Goal: Information Seeking & Learning: Learn about a topic

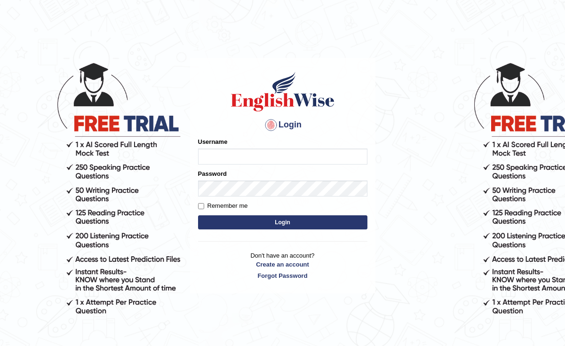
click at [208, 154] on input "Username" at bounding box center [282, 157] width 169 height 16
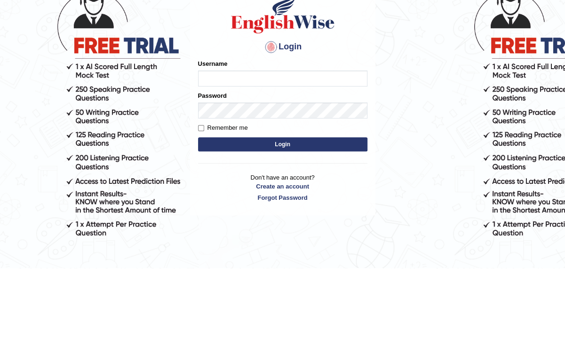
type input "l"
type input "L"
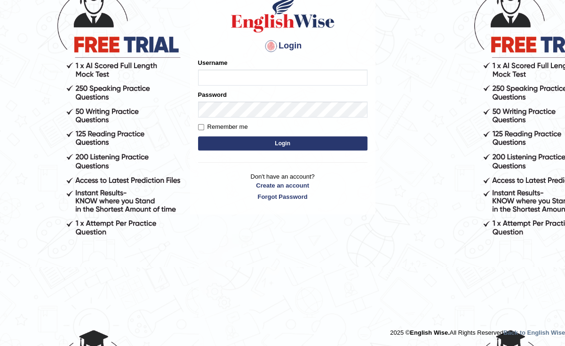
click at [205, 81] on input "Username" at bounding box center [282, 78] width 169 height 16
type input "Lu"
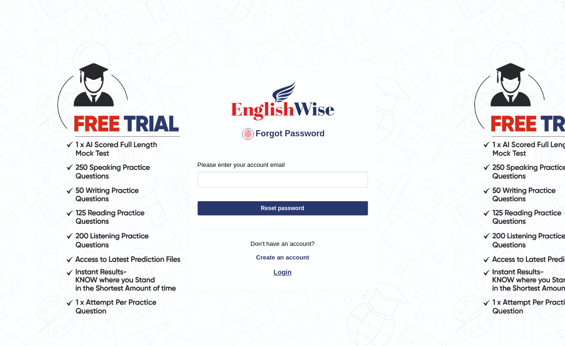
click at [284, 278] on link "Login" at bounding box center [282, 272] width 170 height 16
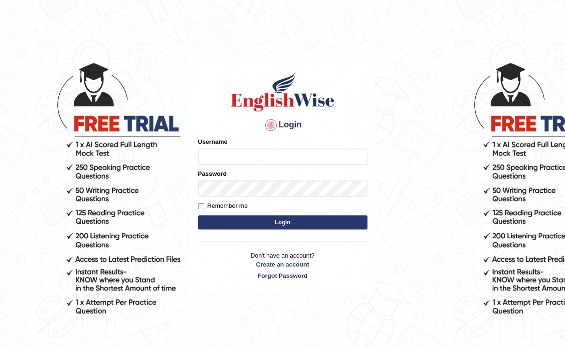
click at [206, 159] on input "Username" at bounding box center [282, 157] width 169 height 16
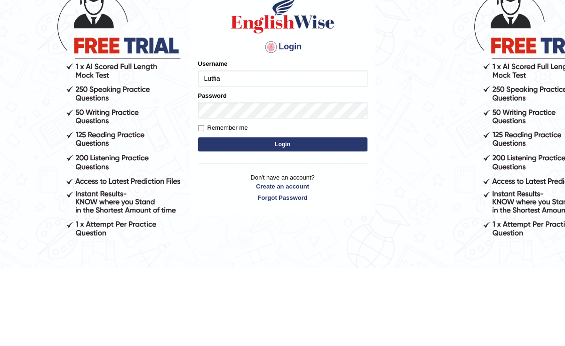
type input "Lutfia"
click at [318, 221] on button "Login" at bounding box center [282, 222] width 169 height 14
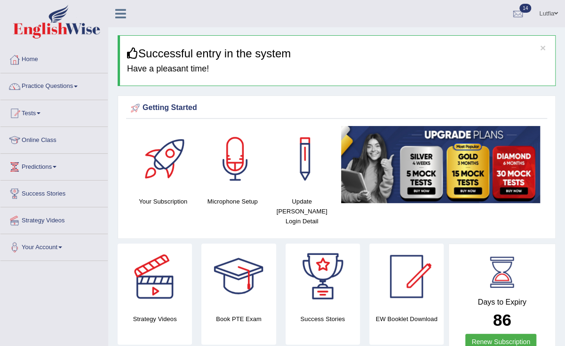
click at [85, 87] on link "Practice Questions" at bounding box center [53, 85] width 107 height 24
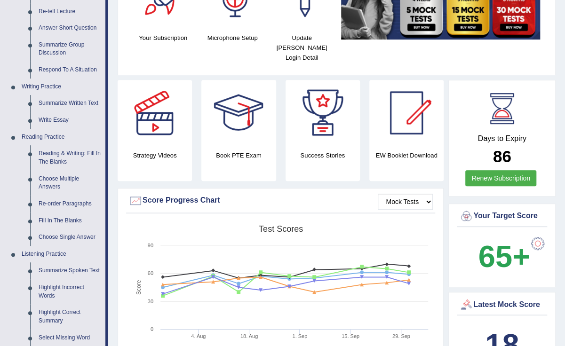
scroll to position [168, 0]
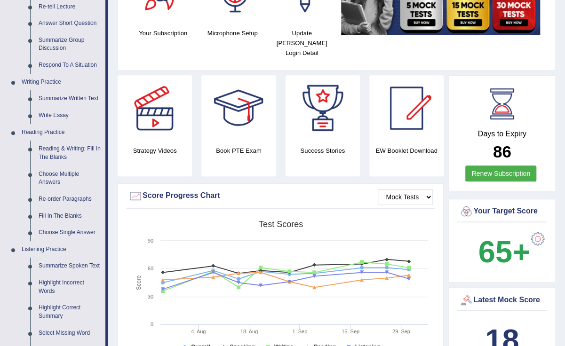
click at [87, 152] on link "Reading & Writing: Fill In The Blanks" at bounding box center [69, 153] width 71 height 25
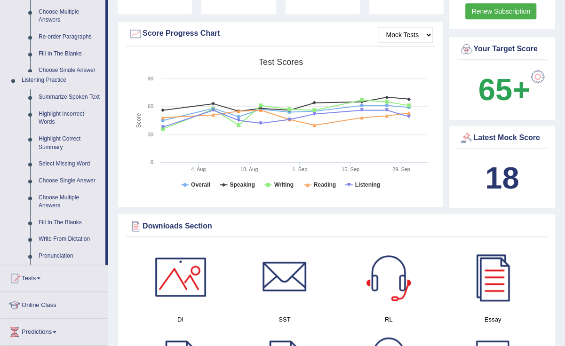
scroll to position [625, 0]
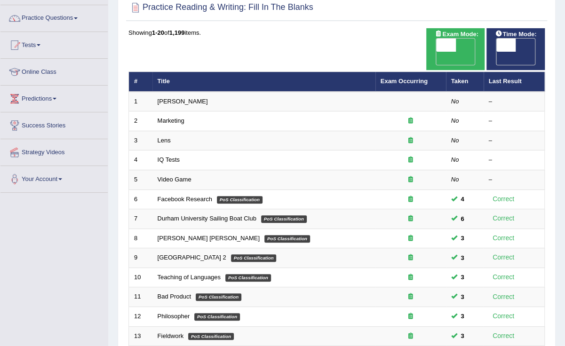
scroll to position [65, 0]
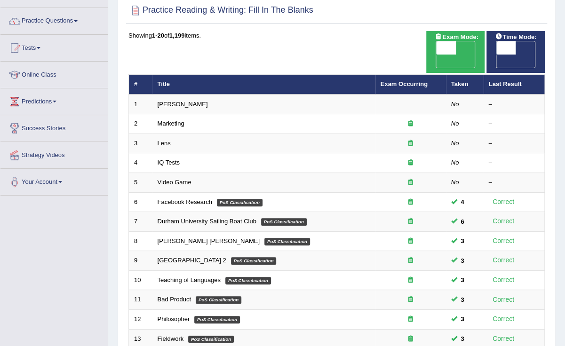
click at [456, 101] on em "No" at bounding box center [455, 104] width 8 height 7
click at [452, 101] on em "No" at bounding box center [455, 104] width 8 height 7
click at [491, 100] on div "–" at bounding box center [514, 104] width 51 height 9
click at [408, 120] on icon at bounding box center [410, 123] width 5 height 6
click at [411, 120] on icon at bounding box center [410, 123] width 5 height 6
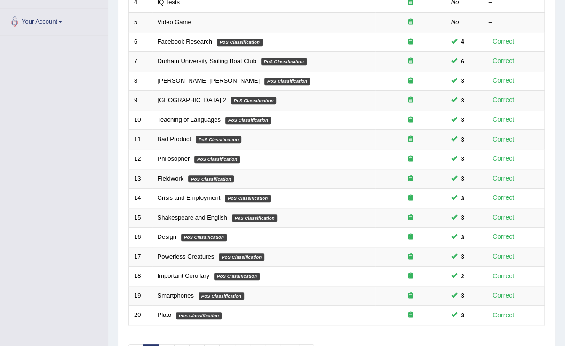
scroll to position [272, 0]
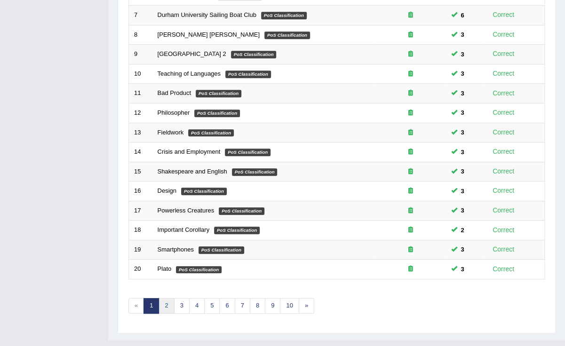
click at [169, 298] on link "2" at bounding box center [166, 306] width 16 height 16
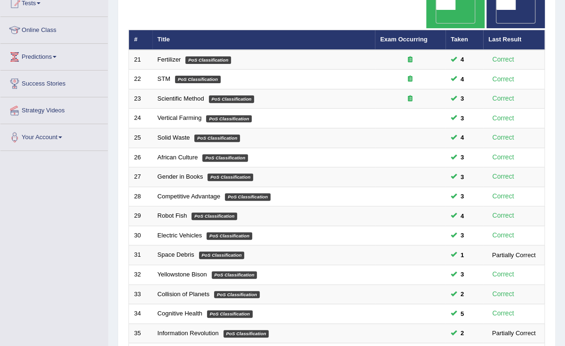
scroll to position [272, 0]
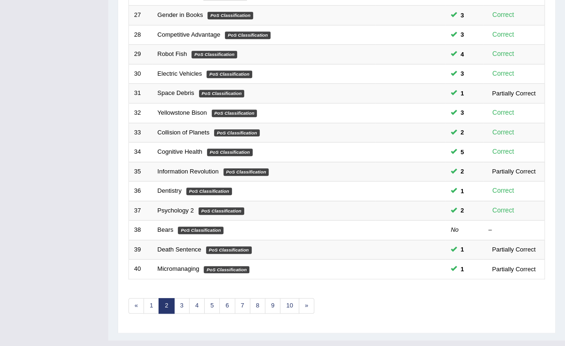
click at [165, 226] on link "Bears" at bounding box center [166, 229] width 16 height 7
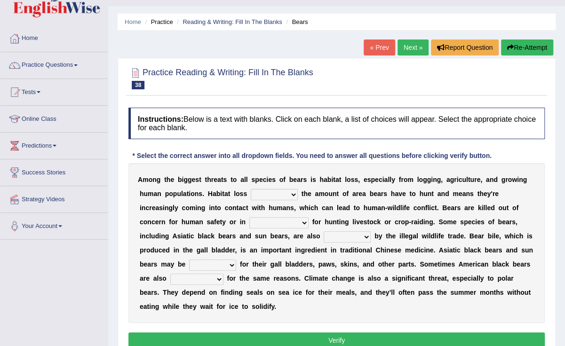
scroll to position [22, 0]
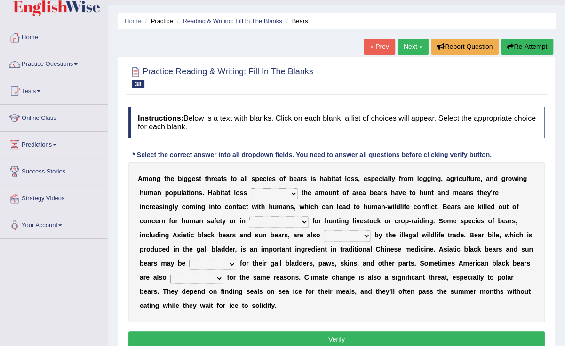
click at [259, 195] on select "increases reduces complies interacts" at bounding box center [274, 193] width 47 height 11
select select "reduces"
click at [251, 188] on select "increases reduces complies interacts" at bounding box center [274, 193] width 47 height 11
click at [249, 219] on select "coalition retaliation appreciation disinformation" at bounding box center [278, 221] width 59 height 11
select select "coalition"
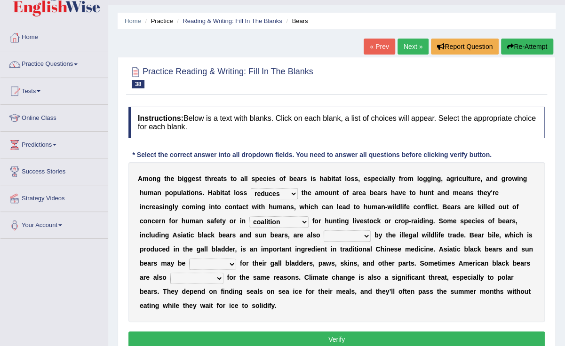
click at [249, 216] on select "coalition retaliation appreciation disinformation" at bounding box center [278, 221] width 59 height 11
click at [324, 234] on select "protected prohibited fattened threatened" at bounding box center [347, 235] width 47 height 11
select select "protected"
click at [324, 230] on select "protected prohibited fattened threatened" at bounding box center [347, 235] width 47 height 11
click at [324, 236] on select "protected prohibited fattened threatened" at bounding box center [347, 235] width 47 height 11
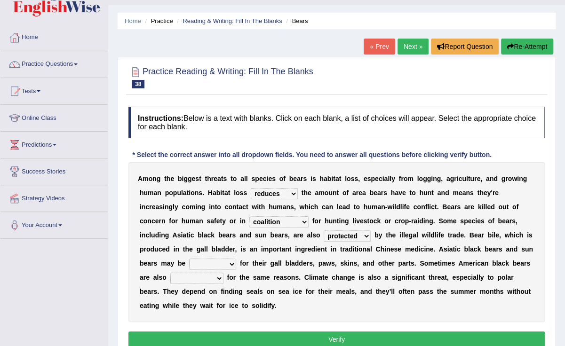
click at [324, 230] on select "protected prohibited fattened threatened" at bounding box center [347, 235] width 47 height 11
click at [236, 259] on select "poached squelched coached blenched" at bounding box center [212, 264] width 47 height 11
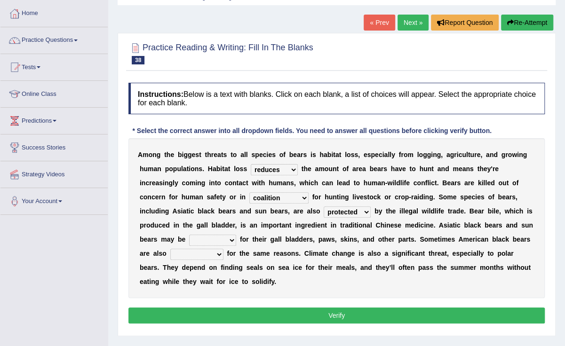
scroll to position [52, 0]
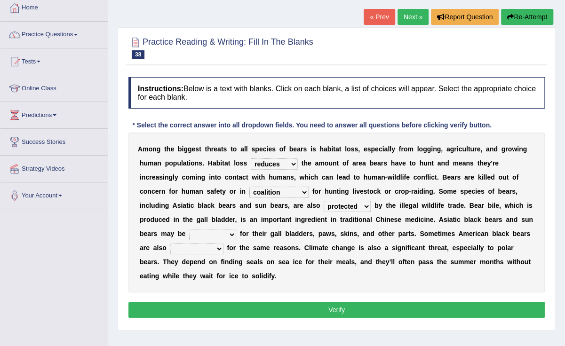
click at [236, 229] on select "poached squelched coached blenched" at bounding box center [212, 234] width 47 height 11
select select "squelched"
click at [236, 229] on select "poached squelched coached blenched" at bounding box center [212, 234] width 47 height 11
click at [223, 243] on select "begot foreseen encountered targeted" at bounding box center [196, 248] width 53 height 11
select select "encountered"
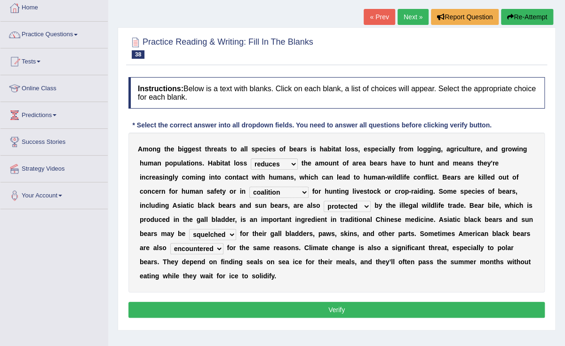
click at [223, 243] on select "begot foreseen encountered targeted" at bounding box center [196, 248] width 53 height 11
click at [379, 302] on button "Verify" at bounding box center [336, 310] width 416 height 16
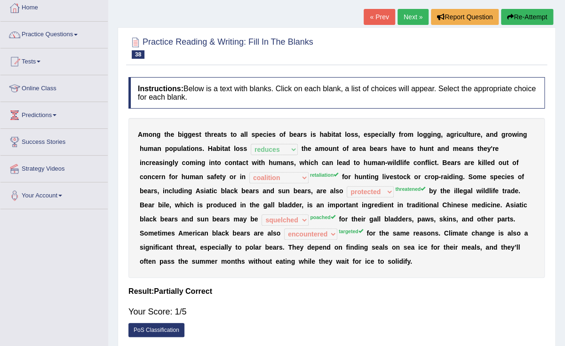
click at [526, 13] on button "Re-Attempt" at bounding box center [527, 17] width 52 height 16
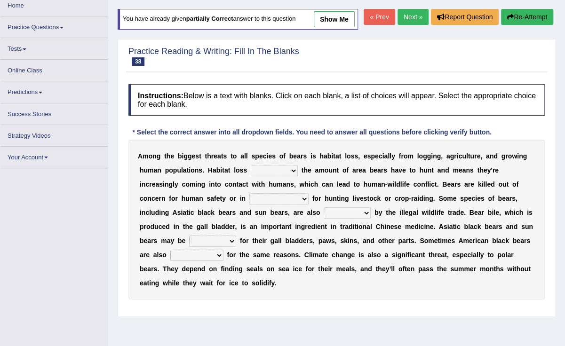
click at [252, 174] on select "increases reduces complies interacts" at bounding box center [274, 170] width 47 height 11
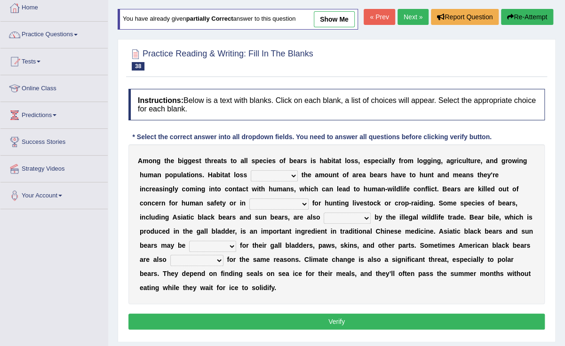
click at [249, 199] on select "coalition retaliation appreciation disinformation" at bounding box center [278, 203] width 59 height 11
click at [251, 174] on select "increases reduces complies interacts" at bounding box center [274, 175] width 47 height 11
select select "reduces"
click at [251, 170] on select "increases reduces complies interacts" at bounding box center [274, 175] width 47 height 11
click at [249, 200] on select "coalition retaliation appreciation disinformation" at bounding box center [278, 203] width 59 height 11
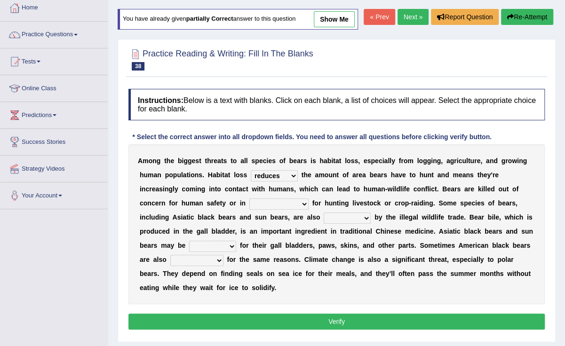
select select "retaliation"
click at [249, 198] on select "coalition retaliation appreciation disinformation" at bounding box center [278, 203] width 59 height 11
click at [324, 214] on select "protected prohibited fattened threatened" at bounding box center [347, 218] width 47 height 11
select select "threatened"
click at [324, 213] on select "protected prohibited fattened threatened" at bounding box center [347, 218] width 47 height 11
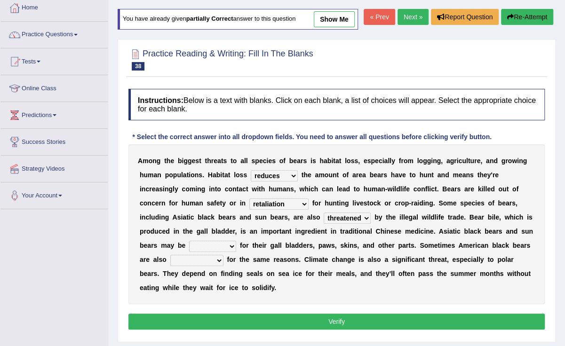
click at [236, 241] on select "poached squelched coached blenched" at bounding box center [212, 246] width 47 height 11
select select "poached"
click at [236, 241] on select "poached squelched coached blenched" at bounding box center [212, 246] width 47 height 11
click at [223, 255] on select "begot foreseen encountered targeted" at bounding box center [196, 260] width 53 height 11
select select "targeted"
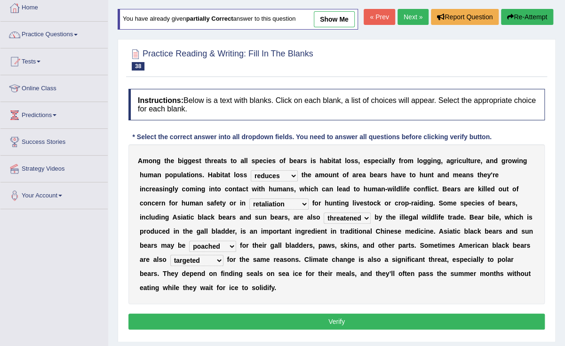
click at [223, 255] on select "begot foreseen encountered targeted" at bounding box center [196, 260] width 53 height 11
click at [389, 314] on button "Verify" at bounding box center [336, 322] width 416 height 16
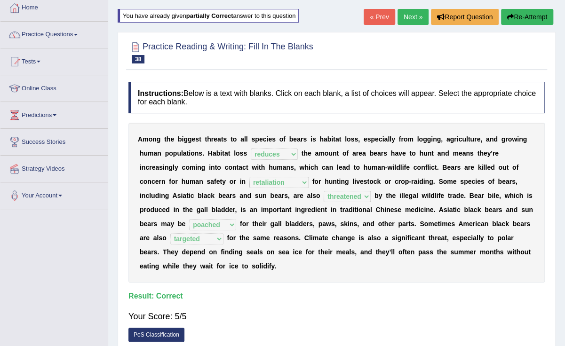
click at [407, 19] on link "Next »" at bounding box center [412, 17] width 31 height 16
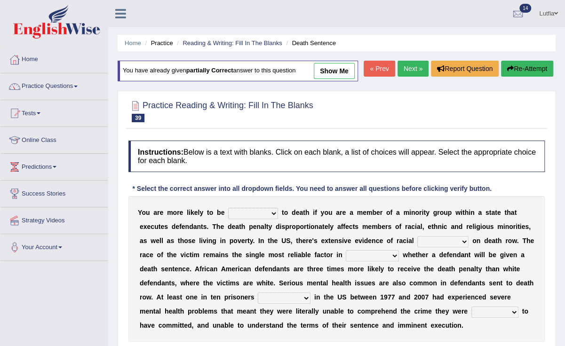
click at [257, 214] on select "penalized blamed complained sentenced" at bounding box center [253, 213] width 50 height 11
select select "sentenced"
click at [228, 208] on select "penalized blamed complained sentenced" at bounding box center [253, 213] width 50 height 11
click at [417, 241] on select "bias equality appearance background" at bounding box center [442, 241] width 51 height 11
select select "appearance"
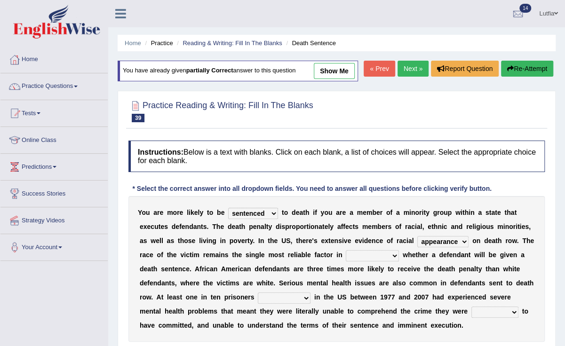
click at [417, 236] on select "bias equality appearance background" at bounding box center [442, 241] width 51 height 11
click at [346, 254] on select "determining adjoining undermining examining" at bounding box center [372, 255] width 53 height 11
select select "determining"
click at [346, 250] on select "determining adjoining undermining examining" at bounding box center [372, 255] width 53 height 11
click at [258, 296] on select "electrocuted persecuted executed captured" at bounding box center [284, 297] width 53 height 11
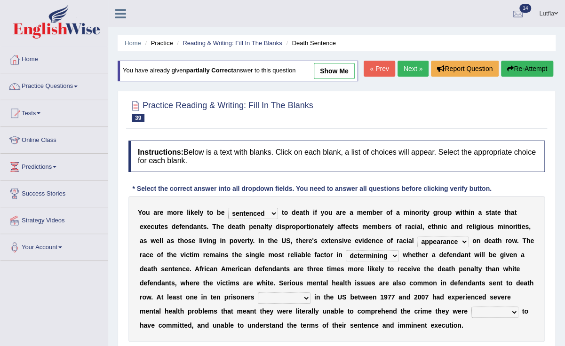
select select "executed"
click at [258, 292] on select "electrocuted persecuted executed captured" at bounding box center [284, 297] width 53 height 11
click at [471, 309] on select "alleged acclaimed persuaded claimed" at bounding box center [494, 312] width 47 height 11
select select "persuaded"
click at [471, 307] on select "alleged acclaimed persuaded claimed" at bounding box center [494, 312] width 47 height 11
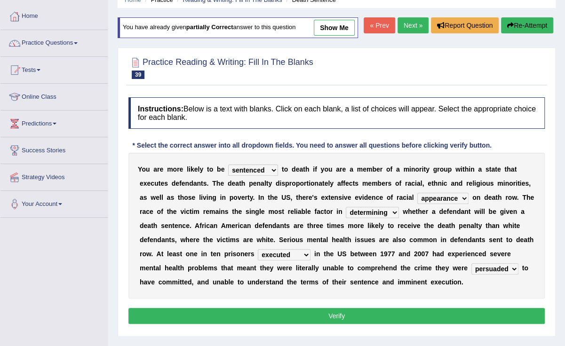
scroll to position [44, 0]
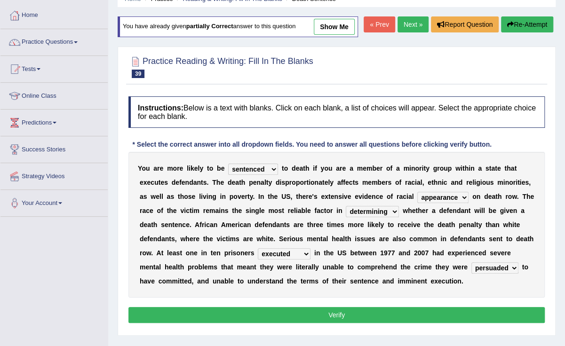
click at [333, 314] on button "Verify" at bounding box center [336, 315] width 416 height 16
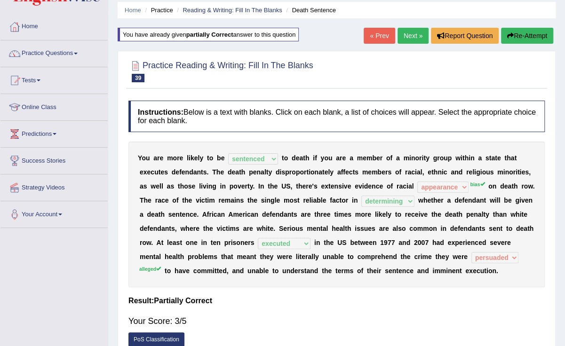
scroll to position [32, 0]
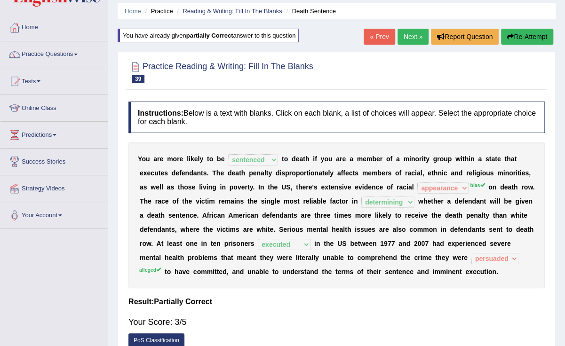
click at [531, 38] on button "Re-Attempt" at bounding box center [527, 37] width 52 height 16
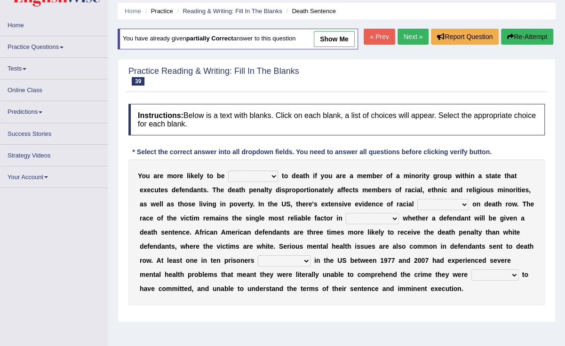
click at [259, 174] on select "penalized blamed complained sentenced" at bounding box center [253, 176] width 50 height 11
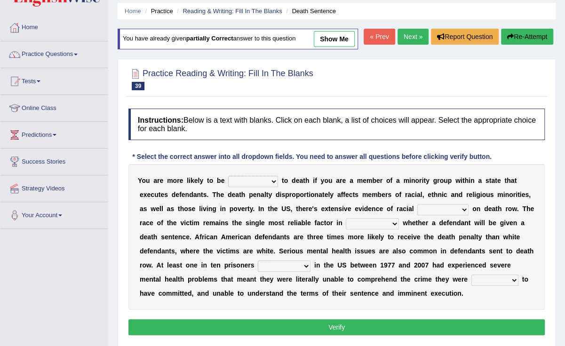
select select "sentenced"
click at [228, 176] on select "penalized blamed complained sentenced" at bounding box center [253, 181] width 50 height 11
click at [417, 210] on select "bias equality appearance background" at bounding box center [442, 209] width 51 height 11
select select "bias"
click at [417, 204] on select "bias equality appearance background" at bounding box center [442, 209] width 51 height 11
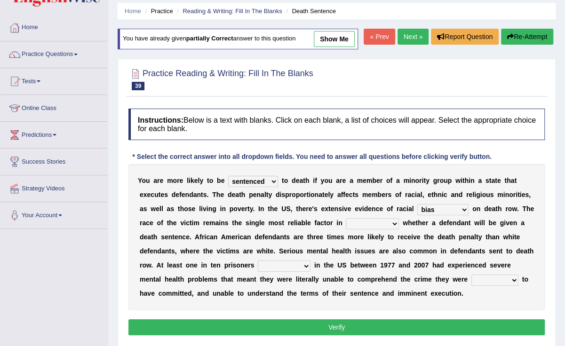
click at [346, 225] on select "determining adjoining undermining examining" at bounding box center [372, 223] width 53 height 11
select select "determining"
click at [346, 218] on select "determining adjoining undermining examining" at bounding box center [372, 223] width 53 height 11
click at [346, 220] on select "determining adjoining undermining examining" at bounding box center [372, 223] width 53 height 11
click at [258, 267] on select "electrocuted persecuted executed captured" at bounding box center [284, 265] width 53 height 11
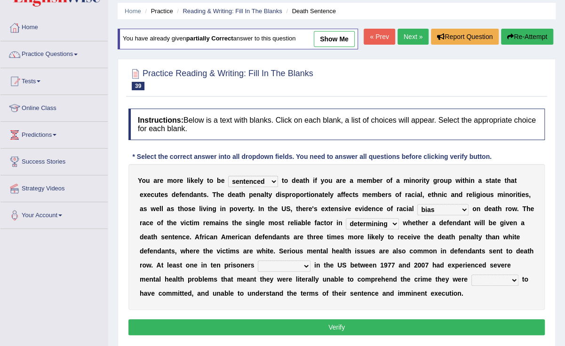
select select "executed"
click at [258, 260] on select "electrocuted persecuted executed captured" at bounding box center [284, 265] width 53 height 11
click at [471, 278] on select "alleged acclaimed persuaded claimed" at bounding box center [494, 280] width 47 height 11
select select "alleged"
click at [471, 275] on select "alleged acclaimed persuaded claimed" at bounding box center [494, 280] width 47 height 11
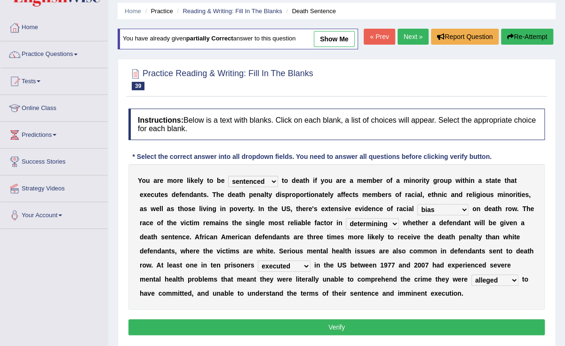
click at [332, 327] on button "Verify" at bounding box center [336, 327] width 416 height 16
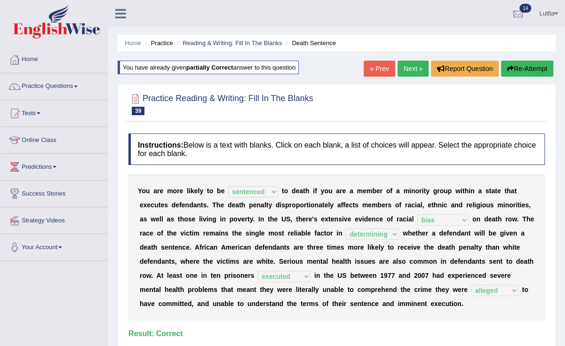
click at [32, 63] on link "Home" at bounding box center [53, 59] width 107 height 24
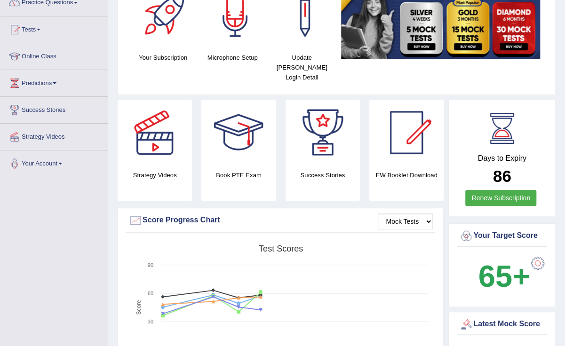
scroll to position [193, 0]
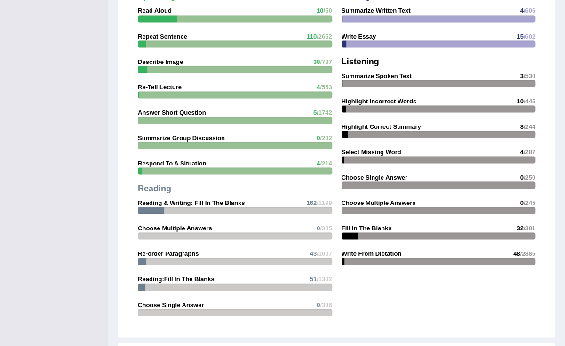
click at [499, 267] on div "Speaking Read Aloud 10 /50 Repeat Sentence 110 /2652 Describe Image 38 /787 Re-…" at bounding box center [336, 122] width 421 height 420
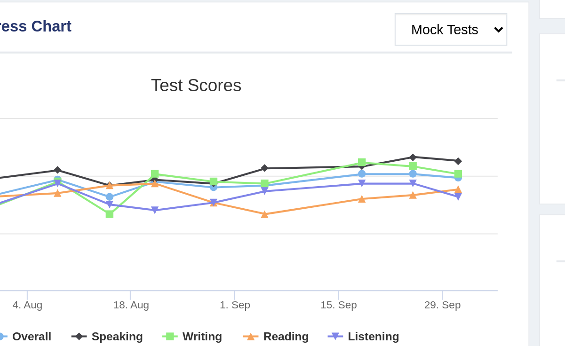
scroll to position [210, 0]
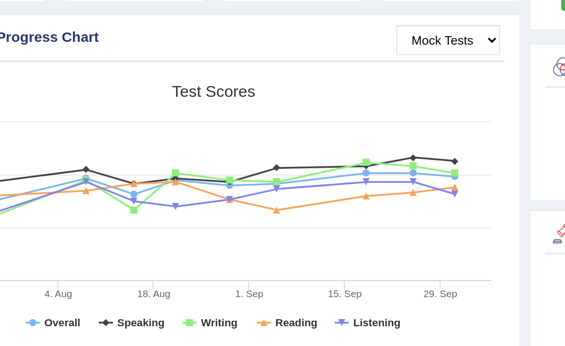
click at [409, 158] on icon at bounding box center [409, 160] width 4 height 4
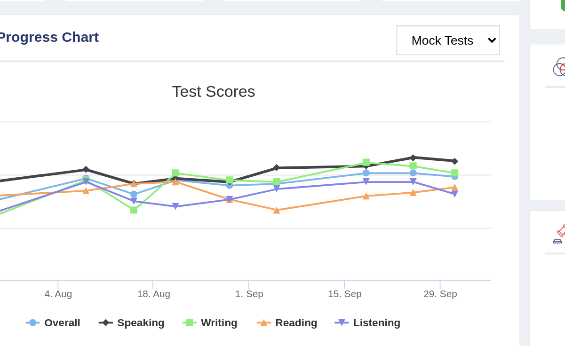
click at [388, 156] on icon at bounding box center [387, 158] width 4 height 4
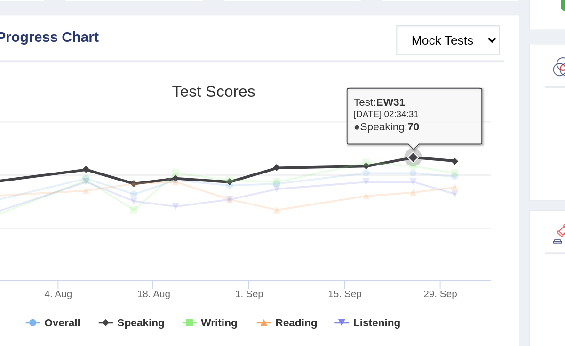
click at [407, 158] on icon at bounding box center [409, 160] width 4 height 4
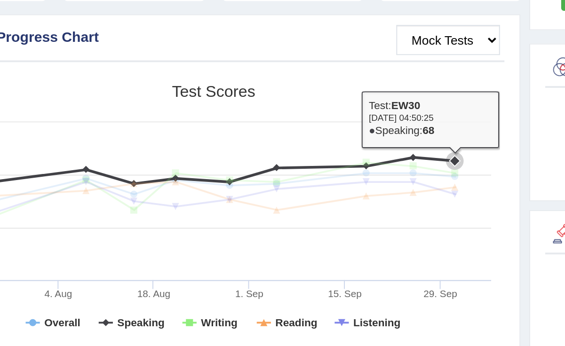
click at [360, 160] on icon at bounding box center [285, 174] width 255 height 29
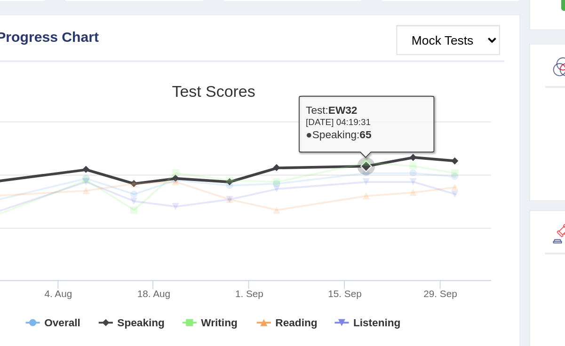
click at [388, 160] on icon at bounding box center [387, 162] width 4 height 4
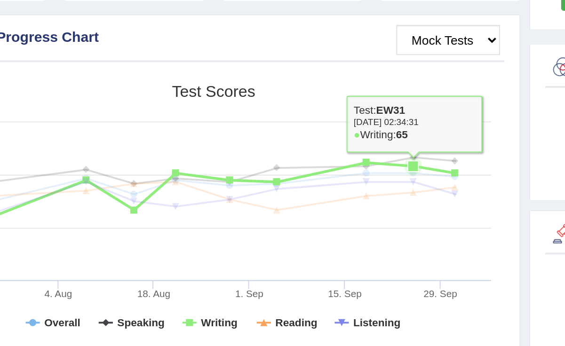
click at [407, 164] on icon at bounding box center [409, 166] width 4 height 4
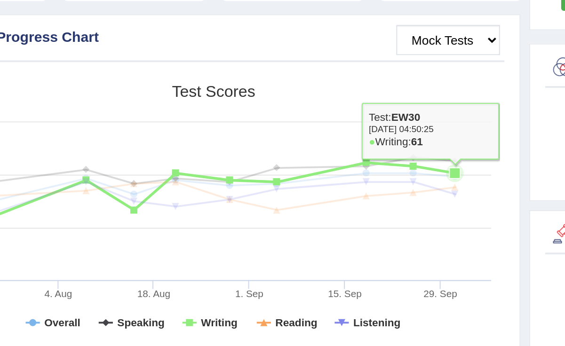
click at [408, 170] on icon at bounding box center [285, 178] width 255 height 17
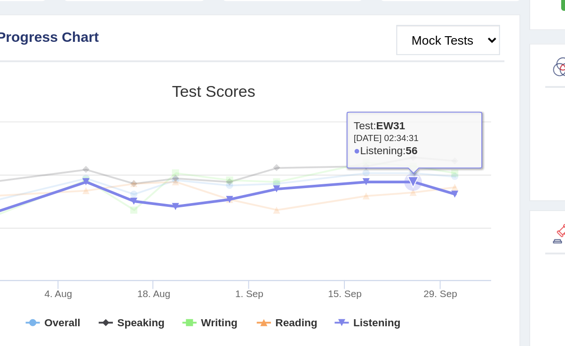
click at [398, 186] on rect at bounding box center [280, 187] width 304 height 146
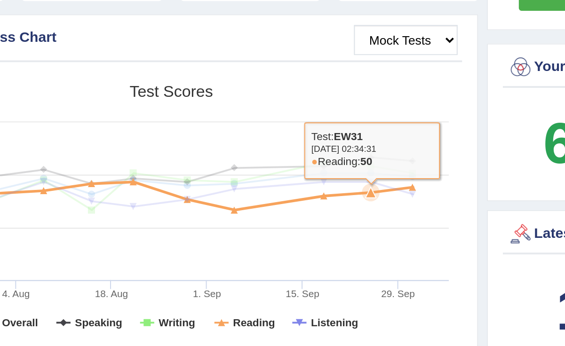
click at [382, 175] on icon at bounding box center [386, 175] width 9 height 9
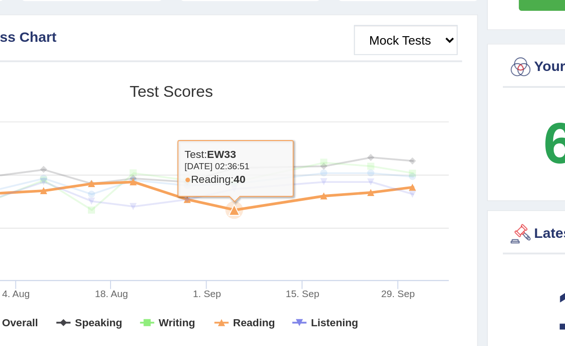
click at [278, 170] on icon at bounding box center [285, 178] width 255 height 17
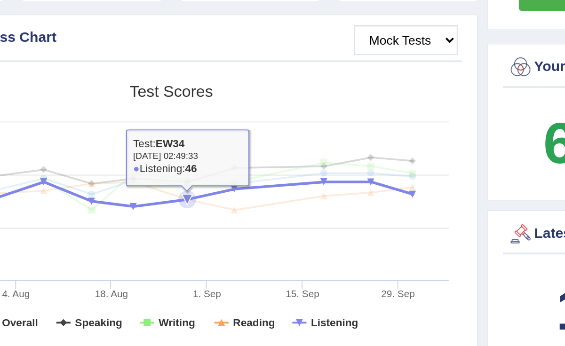
click at [371, 170] on icon at bounding box center [285, 178] width 255 height 17
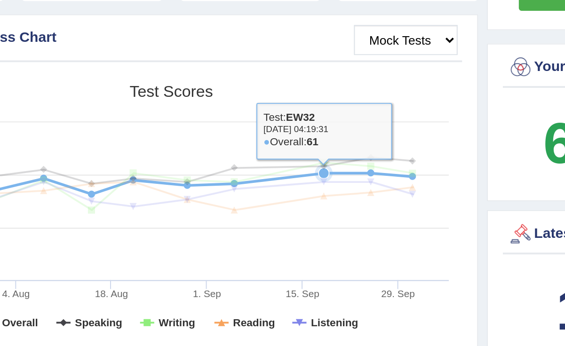
click at [384, 170] on icon at bounding box center [285, 178] width 255 height 17
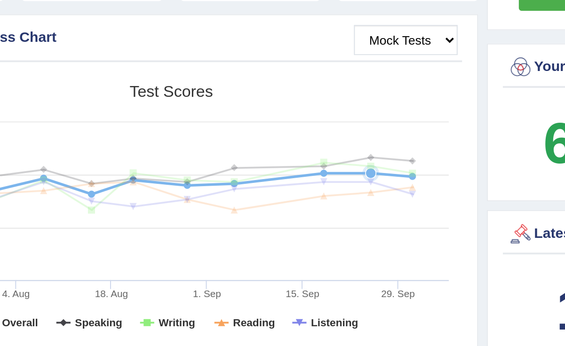
click at [408, 170] on icon at bounding box center [285, 177] width 255 height 15
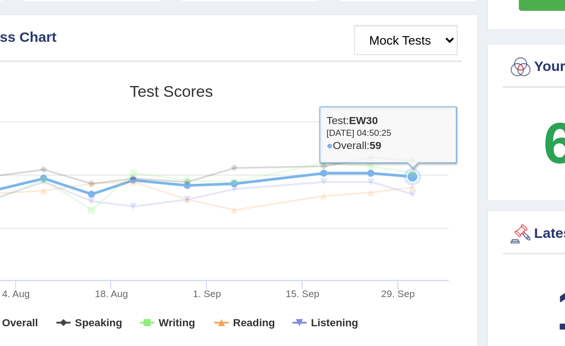
click at [387, 170] on icon at bounding box center [285, 178] width 255 height 17
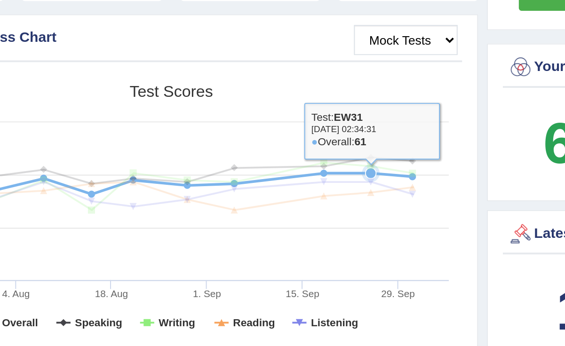
click at [359, 170] on icon at bounding box center [285, 178] width 255 height 17
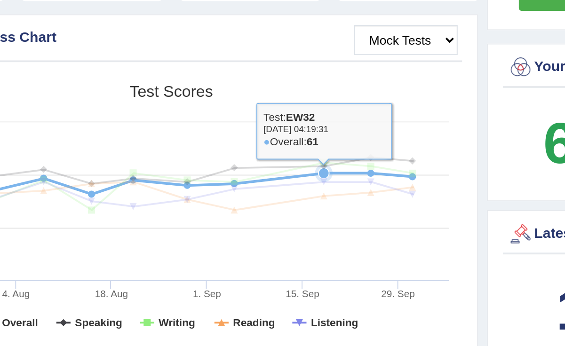
click at [339, 170] on icon at bounding box center [285, 178] width 255 height 17
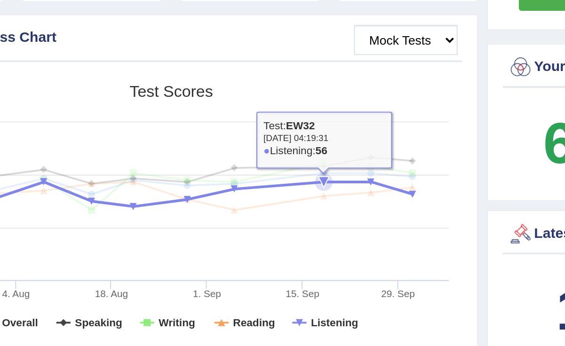
click at [365, 166] on icon at bounding box center [361, 170] width 9 height 9
click at [391, 170] on icon at bounding box center [285, 178] width 255 height 17
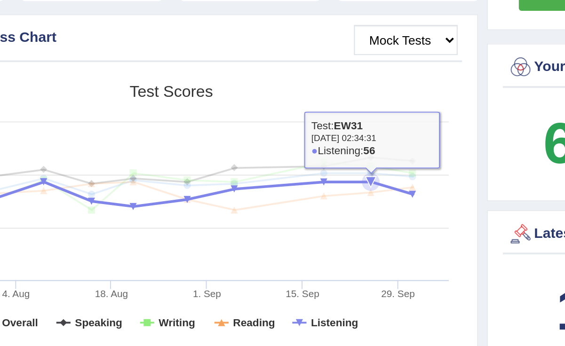
click at [405, 170] on icon at bounding box center [285, 178] width 255 height 17
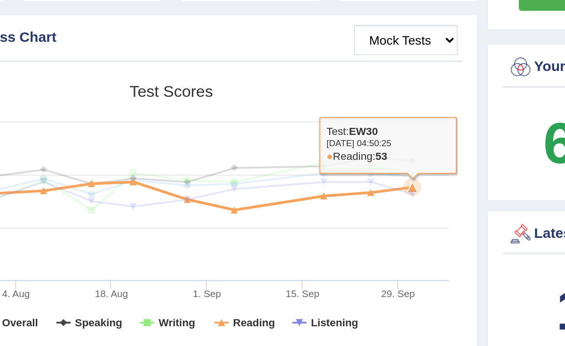
click at [393, 170] on icon at bounding box center [285, 178] width 255 height 17
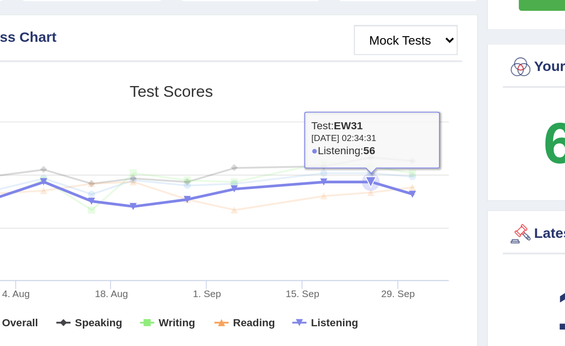
click at [403, 170] on icon at bounding box center [285, 178] width 255 height 17
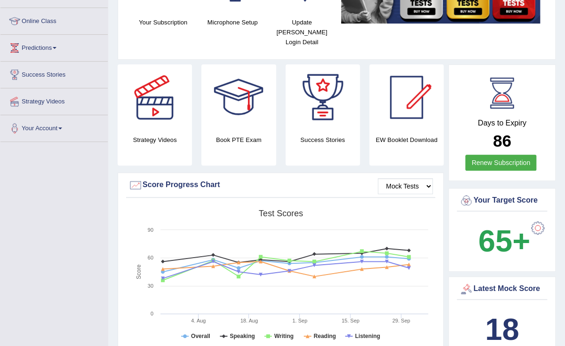
scroll to position [0, 0]
